Goal: Information Seeking & Learning: Learn about a topic

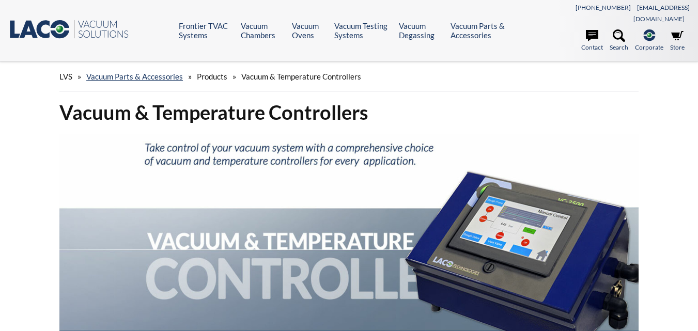
scroll to position [34, 0]
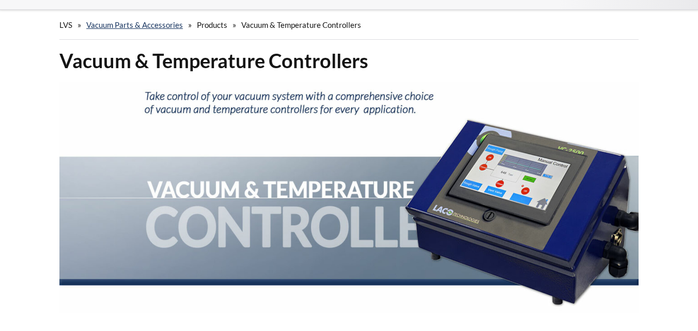
select select "Language Translate Widget"
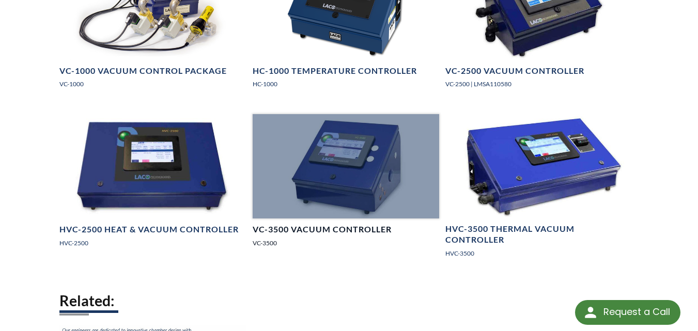
scroll to position [931, 0]
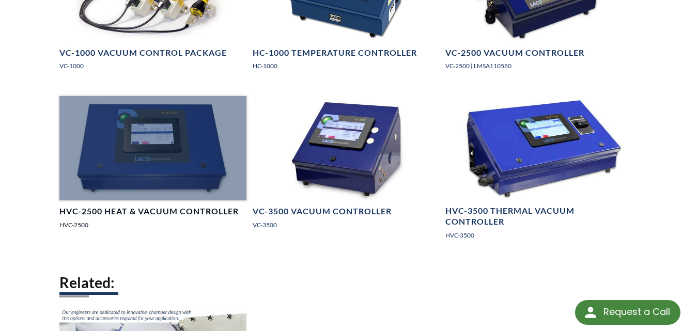
click at [208, 169] on div at bounding box center [152, 148] width 187 height 105
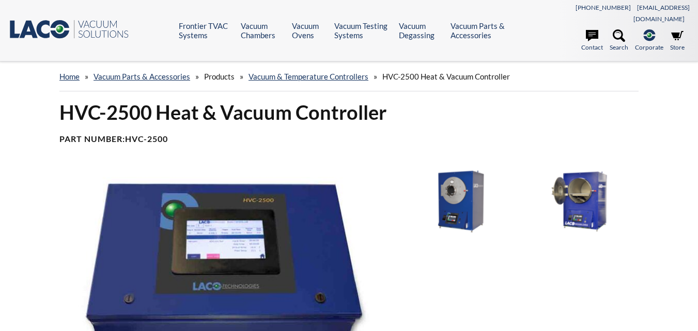
select select "Language Translate Widget"
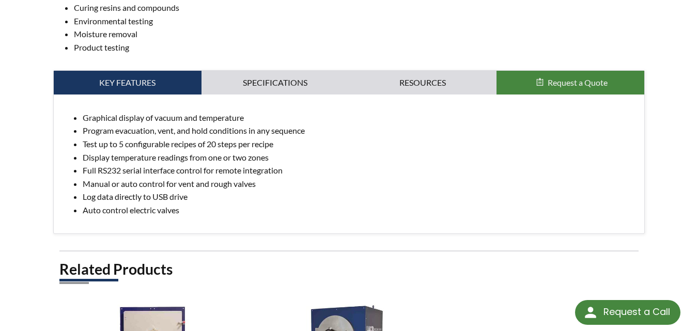
scroll to position [465, 0]
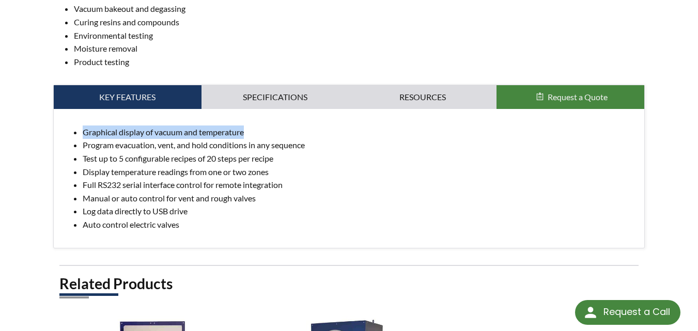
drag, startPoint x: 84, startPoint y: 120, endPoint x: 256, endPoint y: 120, distance: 172.2
click at [256, 126] on li "Graphical display of vacuum and temperature" at bounding box center [360, 132] width 554 height 13
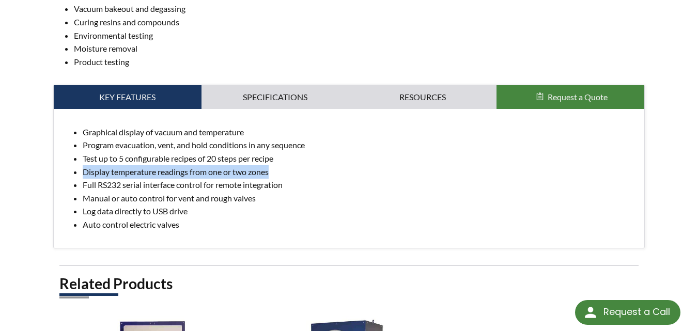
drag, startPoint x: 83, startPoint y: 160, endPoint x: 274, endPoint y: 163, distance: 191.3
click at [274, 165] on li "Display temperature readings from one or two zones" at bounding box center [360, 171] width 554 height 13
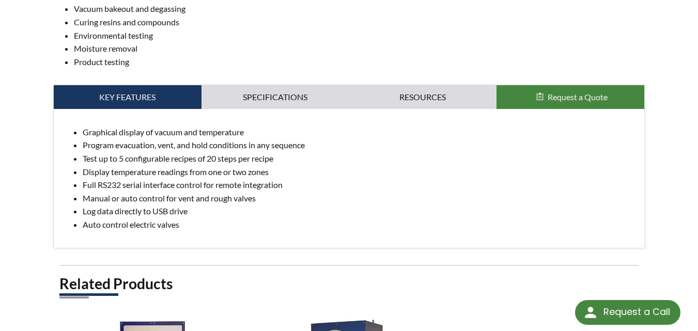
click at [118, 178] on li "Full RS232 serial interface control for remote integration" at bounding box center [360, 184] width 554 height 13
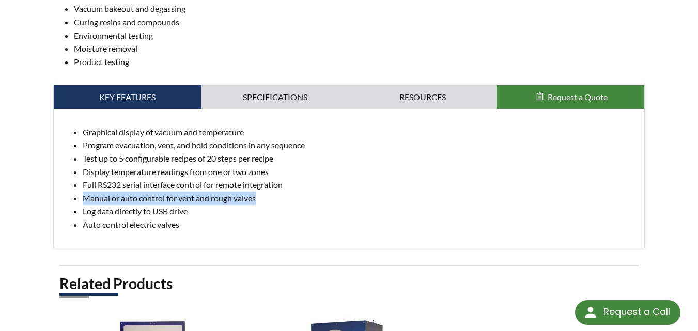
drag, startPoint x: 84, startPoint y: 186, endPoint x: 261, endPoint y: 190, distance: 177.4
click at [261, 192] on li "Manual or auto control for vent and rough valves" at bounding box center [360, 198] width 554 height 13
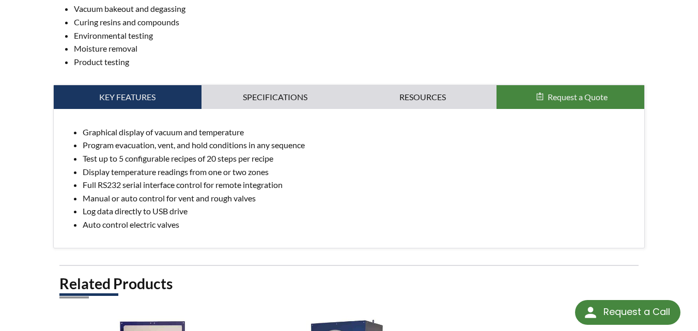
click at [219, 218] on li "Auto control electric valves" at bounding box center [360, 224] width 554 height 13
drag, startPoint x: 84, startPoint y: 199, endPoint x: 192, endPoint y: 200, distance: 108.1
click at [192, 205] on li "Log data directly to USB drive" at bounding box center [360, 211] width 554 height 13
click at [234, 219] on li "Auto control electric valves" at bounding box center [360, 224] width 554 height 13
click at [284, 85] on link "Specifications" at bounding box center [276, 97] width 148 height 24
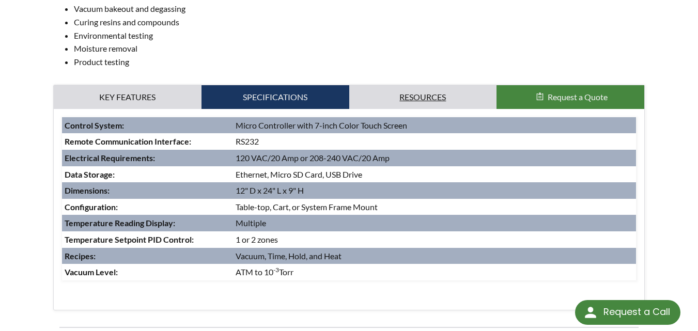
click at [388, 96] on link "Resources" at bounding box center [423, 97] width 148 height 24
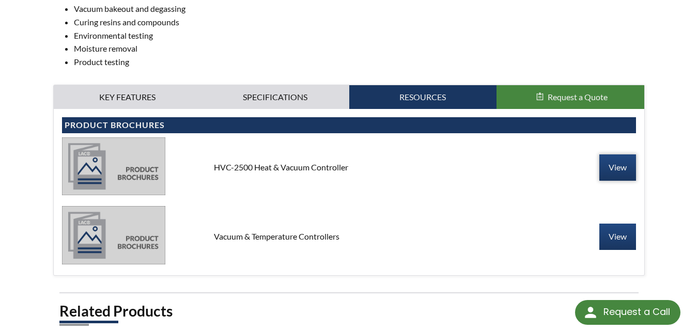
click at [625, 155] on link "View" at bounding box center [618, 168] width 37 height 26
click at [626, 229] on link "View" at bounding box center [618, 237] width 37 height 26
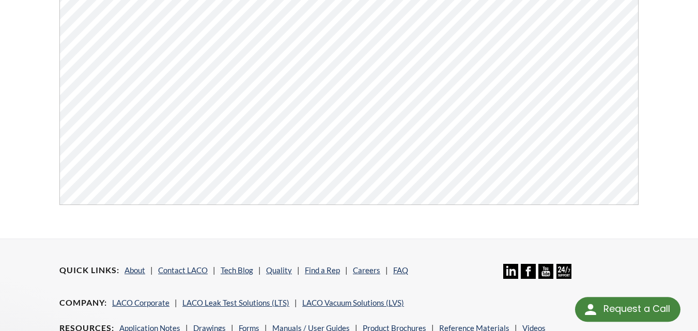
select select "Language Translate Widget"
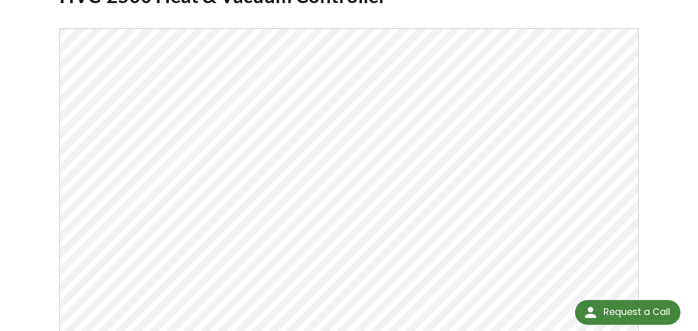
scroll to position [103, 0]
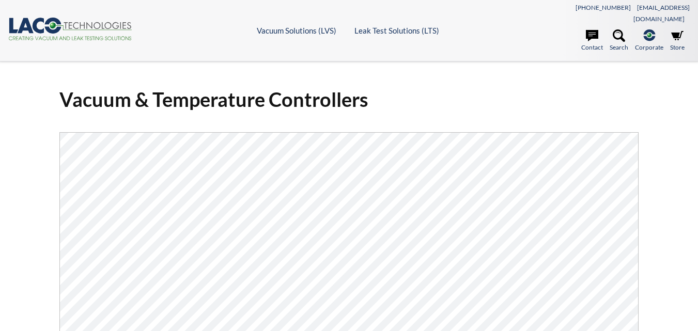
scroll to position [52, 0]
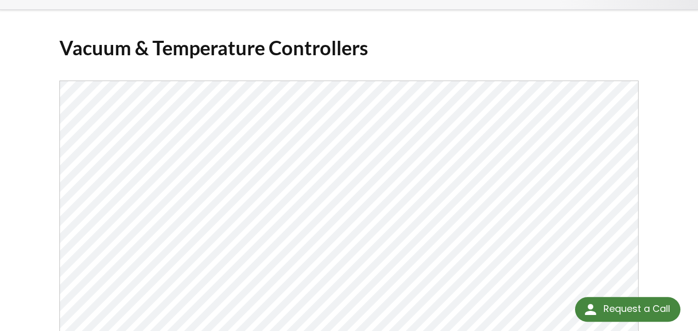
select select "Language Translate Widget"
